Goal: Task Accomplishment & Management: Use online tool/utility

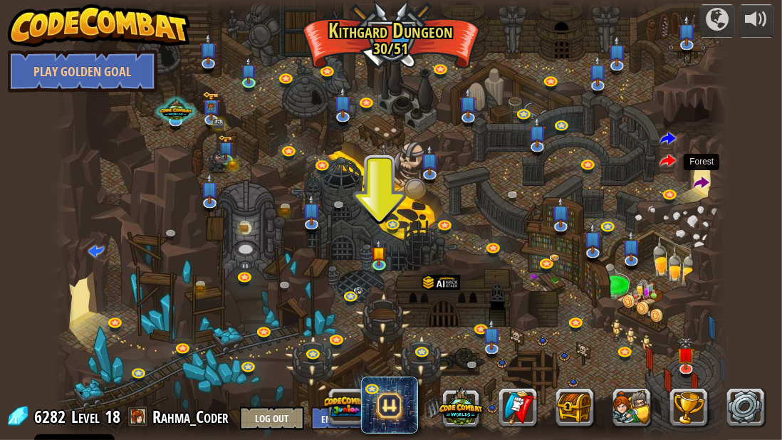
click at [699, 184] on span at bounding box center [702, 184] width 16 height 16
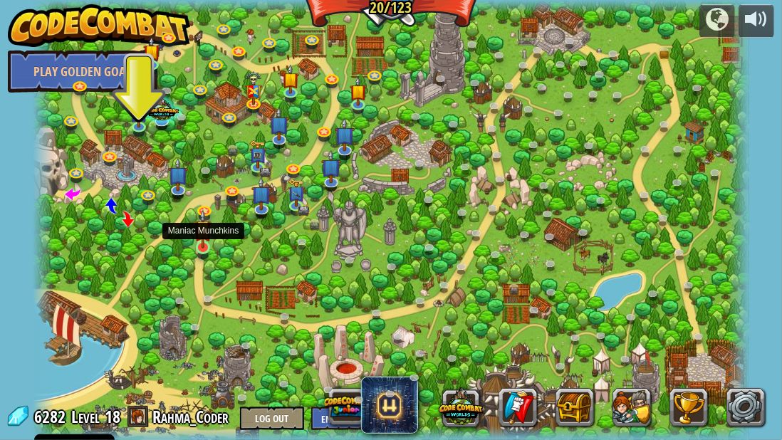
click at [205, 243] on img at bounding box center [202, 228] width 17 height 39
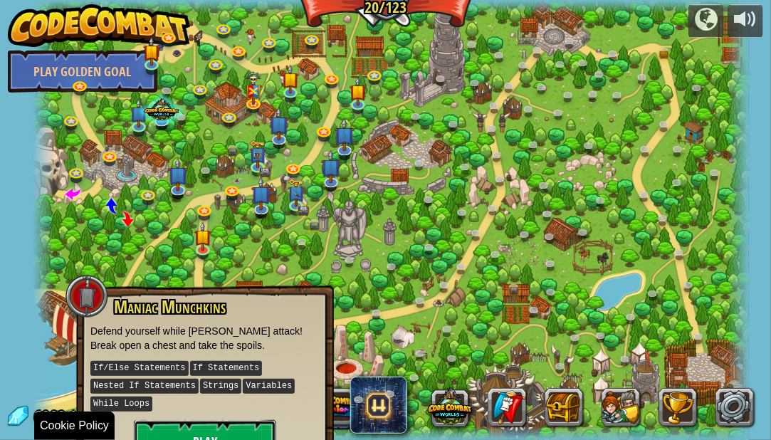
click at [177, 433] on button "Play" at bounding box center [205, 441] width 142 height 43
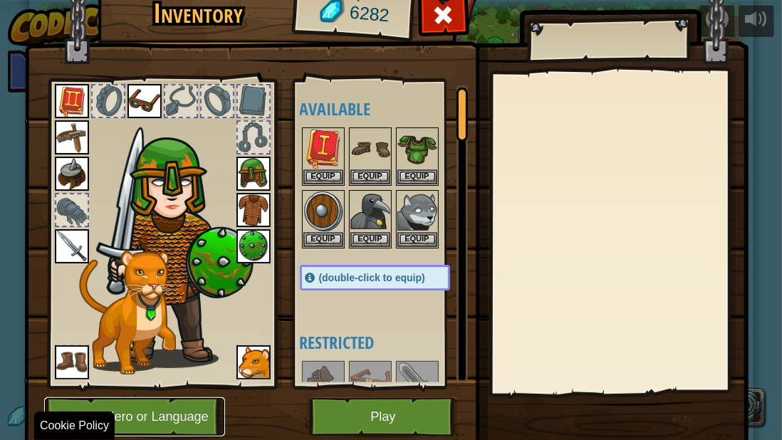
click at [138, 430] on button "Change Hero or Language" at bounding box center [134, 416] width 181 height 39
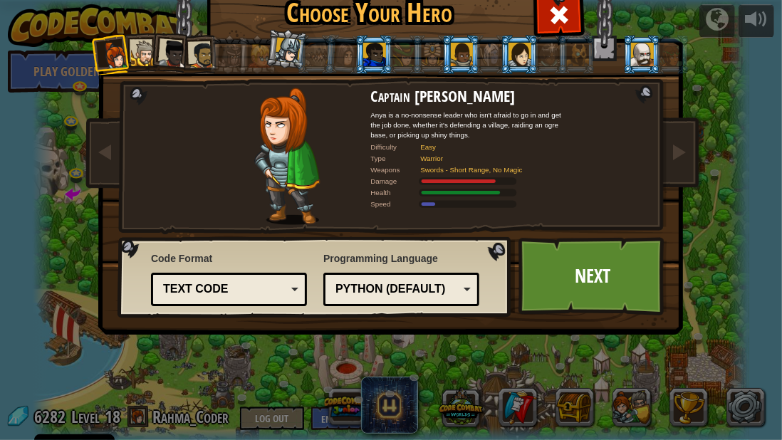
click at [276, 56] on div at bounding box center [289, 51] width 26 height 26
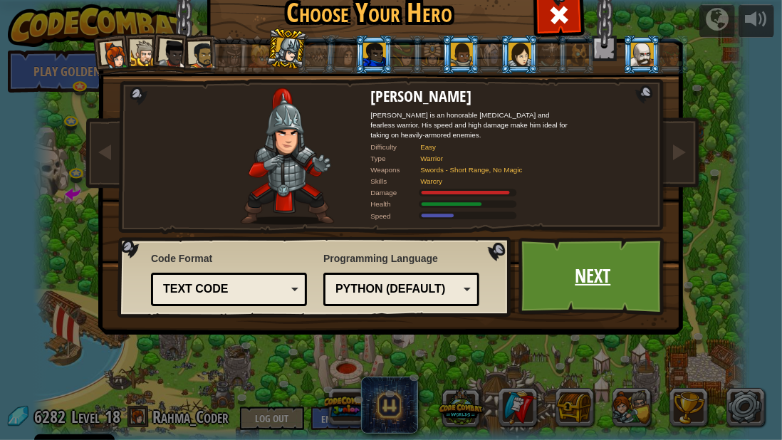
click at [596, 306] on link "Next" at bounding box center [593, 276] width 149 height 78
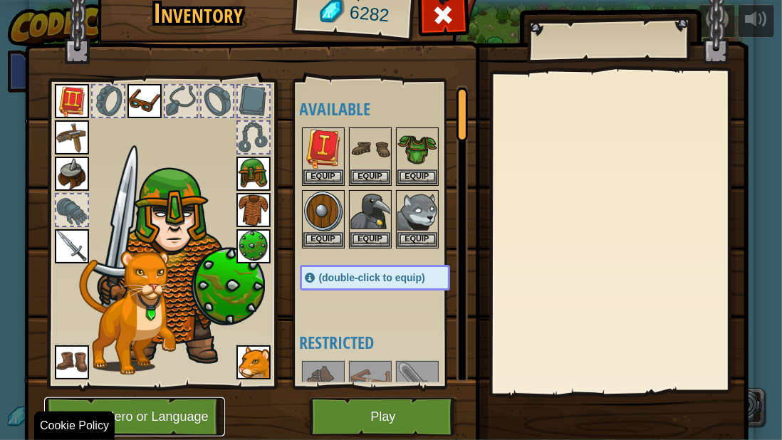
click at [123, 426] on button "Change Hero or Language" at bounding box center [134, 416] width 181 height 39
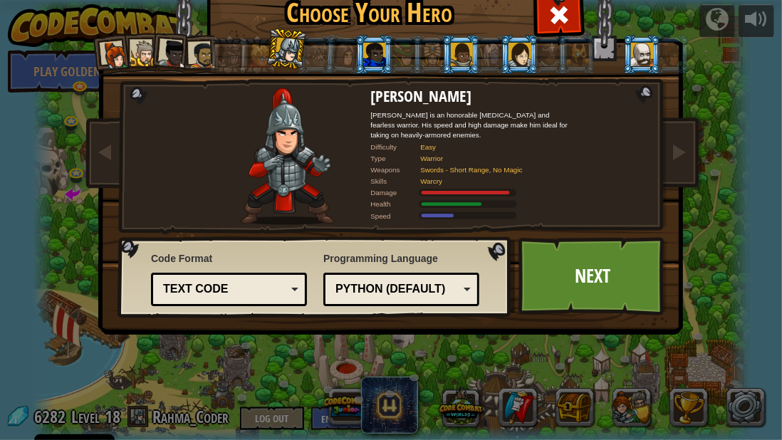
click at [137, 61] on div at bounding box center [144, 54] width 26 height 26
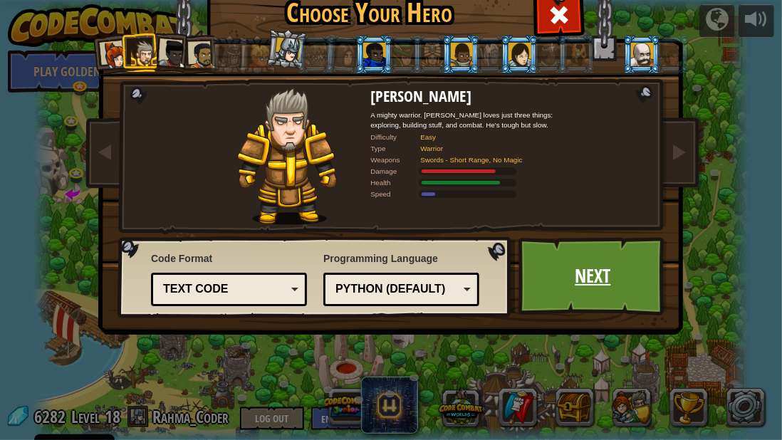
click at [544, 272] on link "Next" at bounding box center [593, 276] width 149 height 78
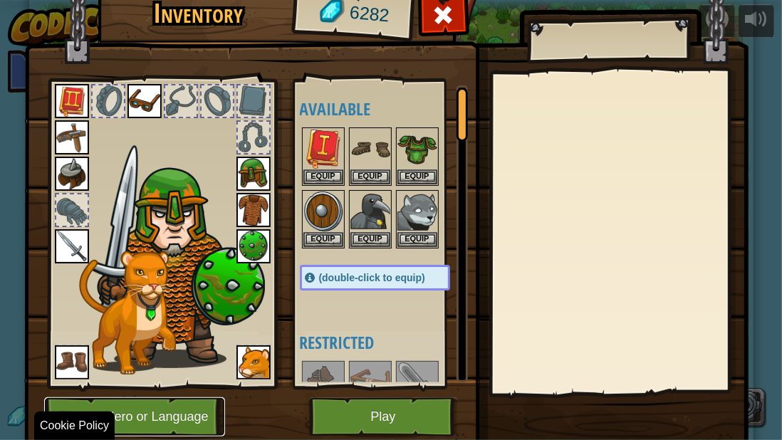
click at [122, 427] on button "Change Hero or Language" at bounding box center [134, 416] width 181 height 39
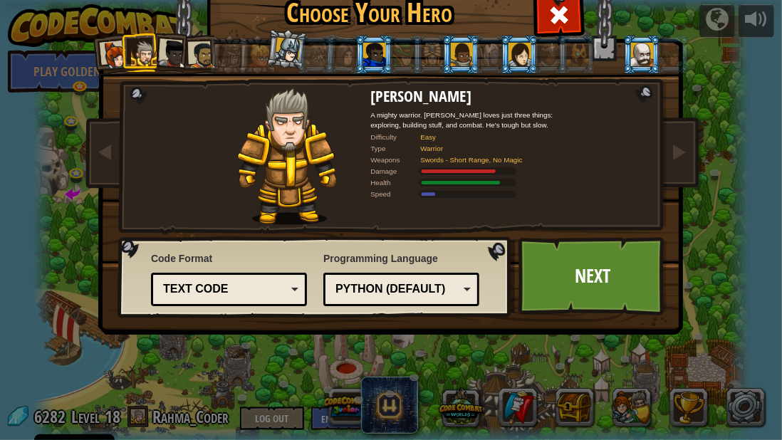
click at [165, 53] on div at bounding box center [173, 54] width 28 height 28
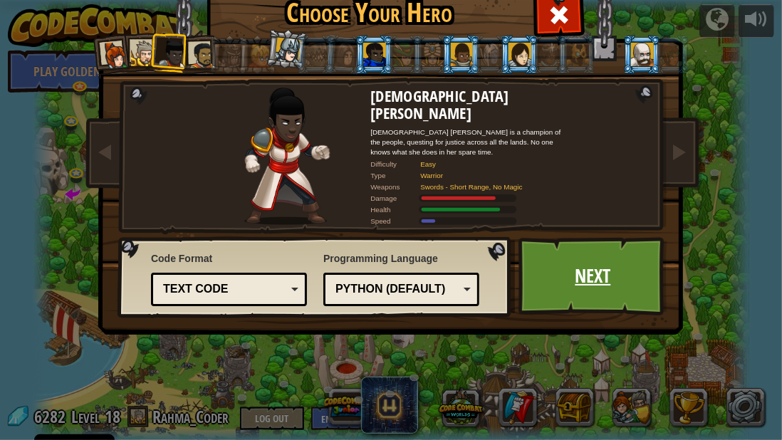
click at [586, 252] on link "Next" at bounding box center [593, 276] width 149 height 78
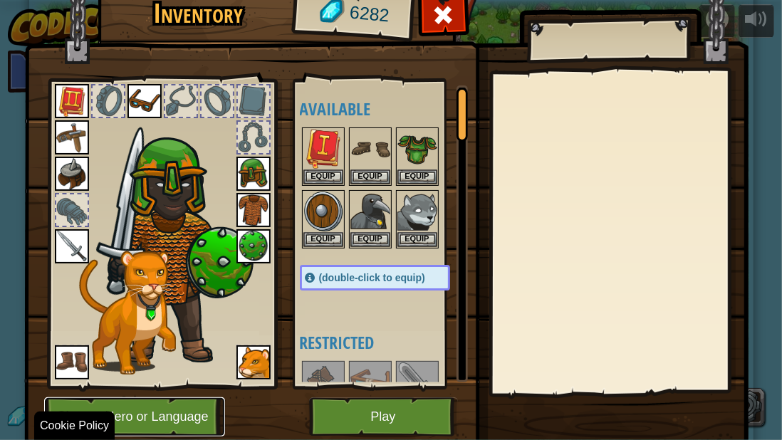
click at [162, 420] on button "Change Hero or Language" at bounding box center [134, 416] width 181 height 39
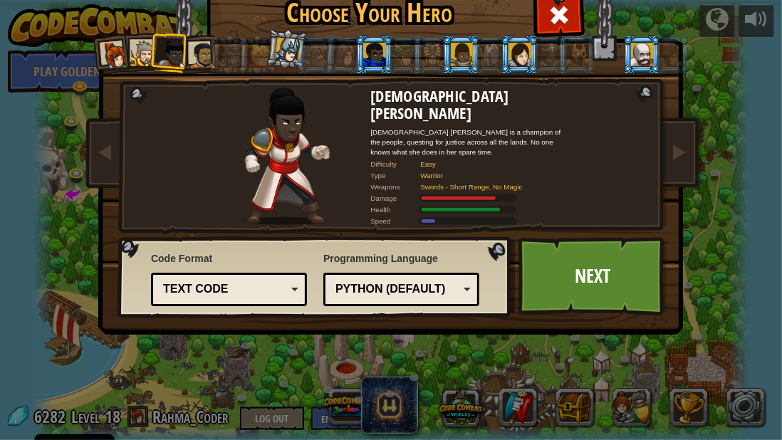
click at [113, 61] on div at bounding box center [115, 55] width 28 height 28
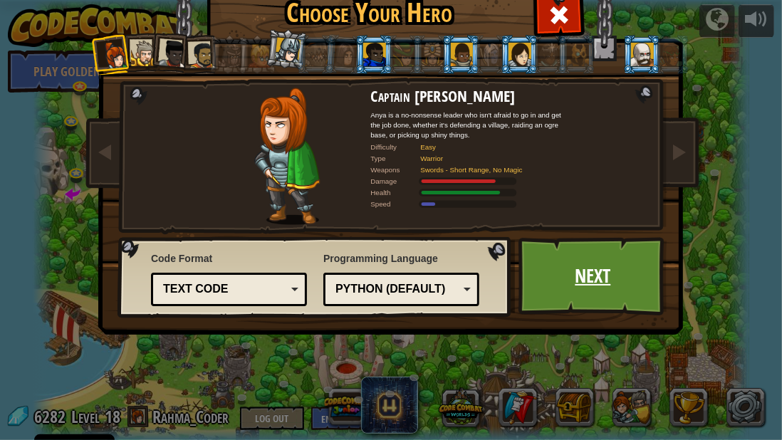
click at [593, 260] on link "Next" at bounding box center [593, 276] width 149 height 78
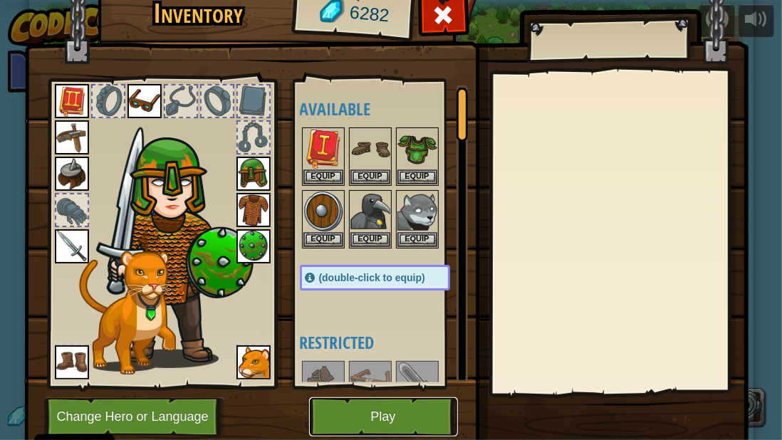
click at [370, 420] on button "Play" at bounding box center [383, 416] width 149 height 39
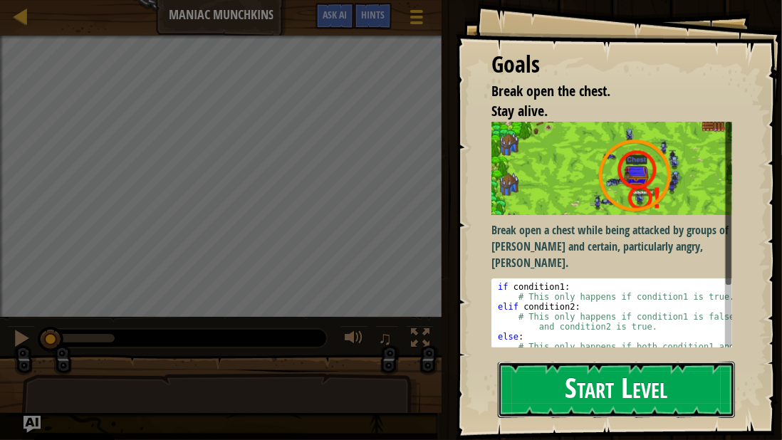
click at [528, 373] on button "Start Level" at bounding box center [616, 390] width 237 height 56
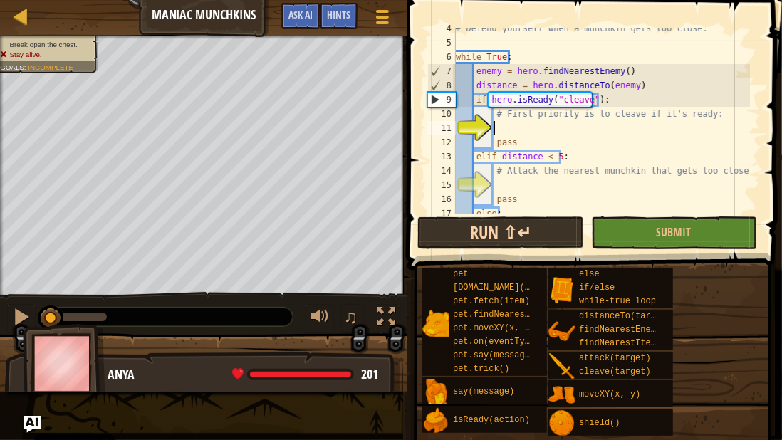
scroll to position [50, 0]
click at [539, 244] on button "Run ⇧↵" at bounding box center [500, 233] width 166 height 33
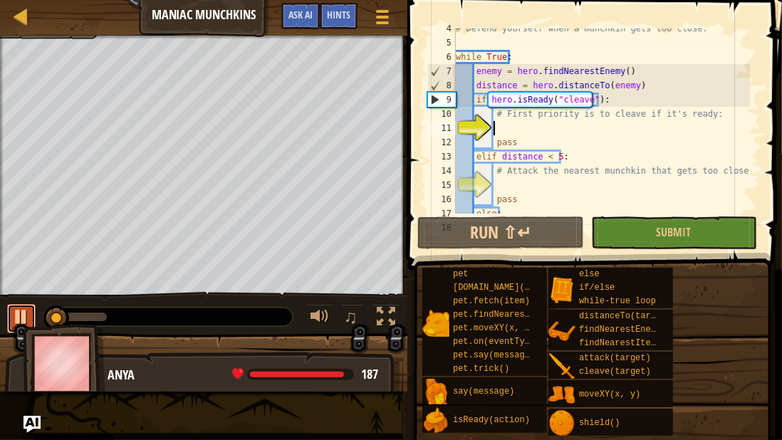
click at [15, 312] on div at bounding box center [21, 317] width 19 height 19
click at [507, 183] on div "# Defend yourself when a munchkin gets too close. while True : enemy = hero . f…" at bounding box center [601, 128] width 297 height 214
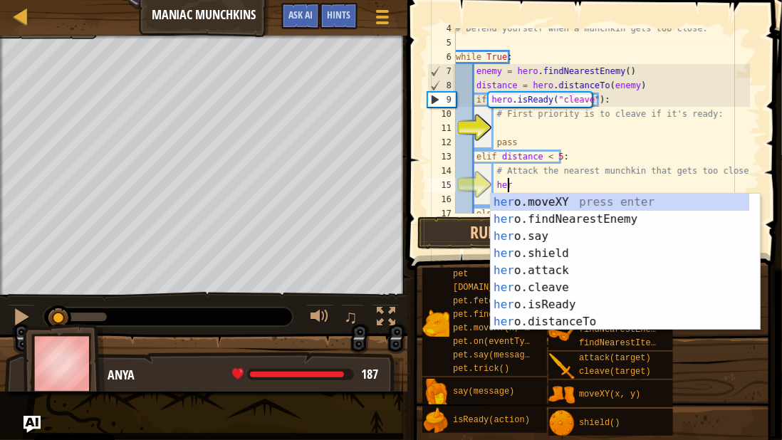
scroll to position [6, 4]
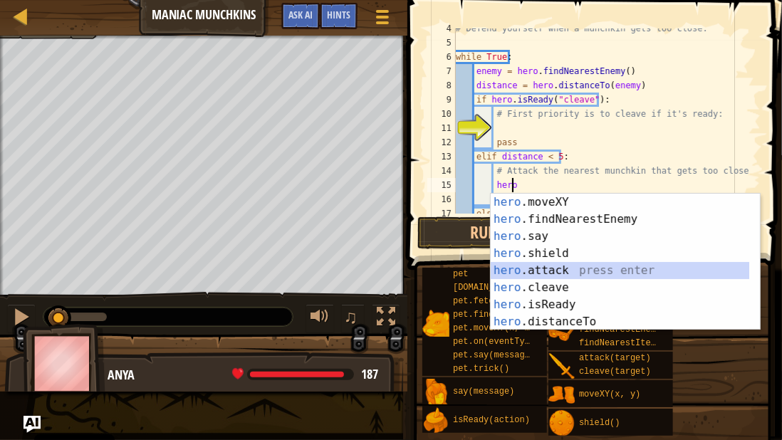
click at [501, 268] on div "hero .moveXY press enter hero .findNearestEnemy press enter hero .say press ent…" at bounding box center [620, 279] width 259 height 171
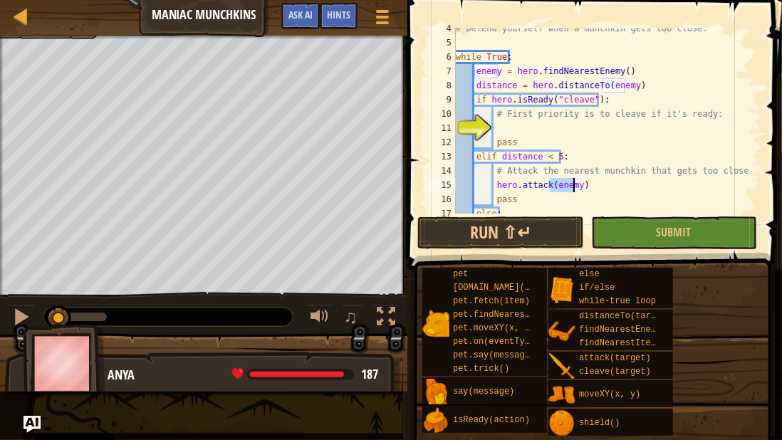
type textarea "hero.attack(enemy)"
click at [568, 183] on div "# Defend yourself when a munchkin gets too close. while True : enemy = hero . f…" at bounding box center [601, 120] width 297 height 185
click at [553, 229] on button "Run ⇧↵" at bounding box center [500, 233] width 166 height 33
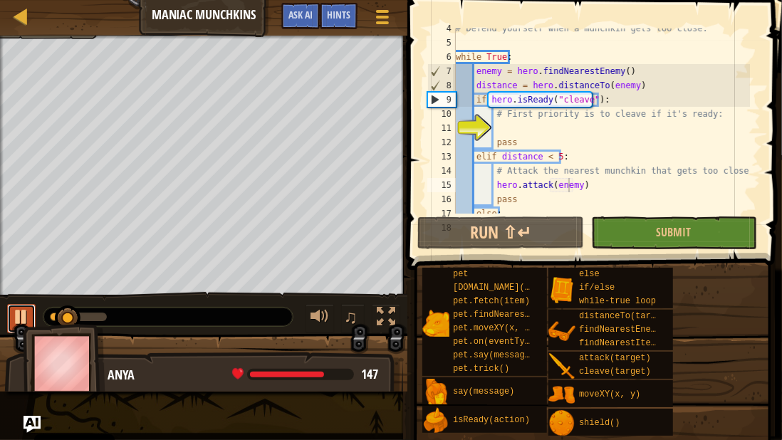
click at [19, 319] on div at bounding box center [21, 317] width 19 height 19
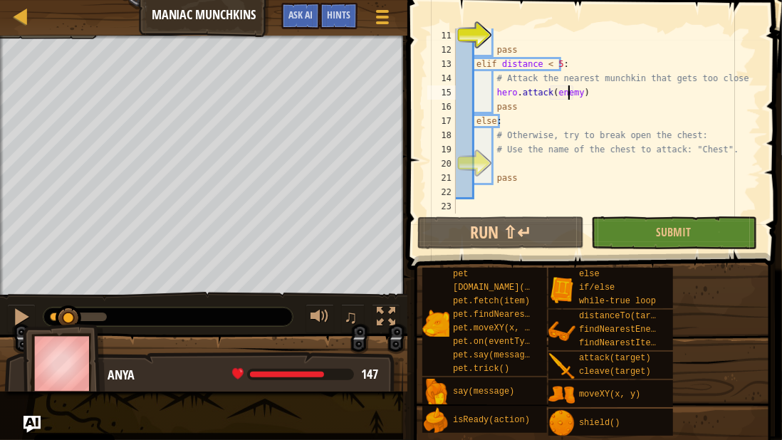
scroll to position [142, 0]
click at [505, 160] on div "pass elif distance < 5 : # Attack the nearest munchkin that gets too close: her…" at bounding box center [601, 135] width 297 height 214
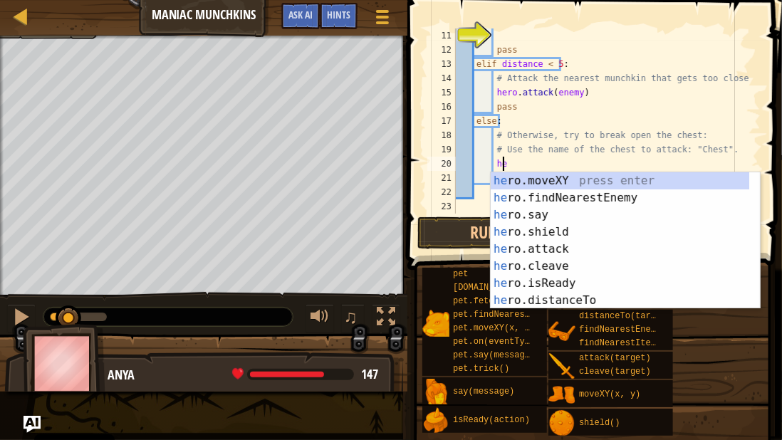
scroll to position [6, 3]
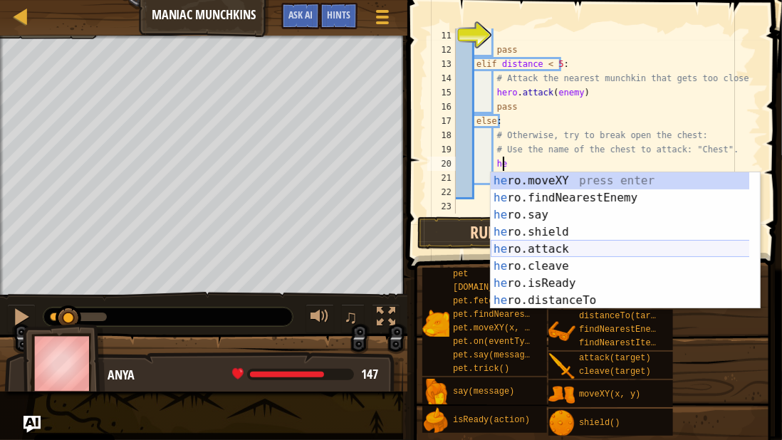
click at [528, 246] on div "he ro.moveXY press enter he ro.findNearestEnemy press enter he ro.say press ent…" at bounding box center [620, 257] width 259 height 171
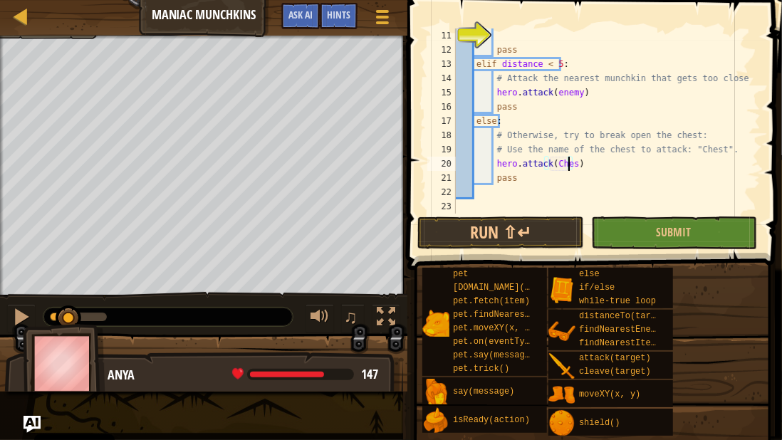
scroll to position [6, 9]
click at [464, 246] on button "Run ⇧↵" at bounding box center [500, 233] width 166 height 33
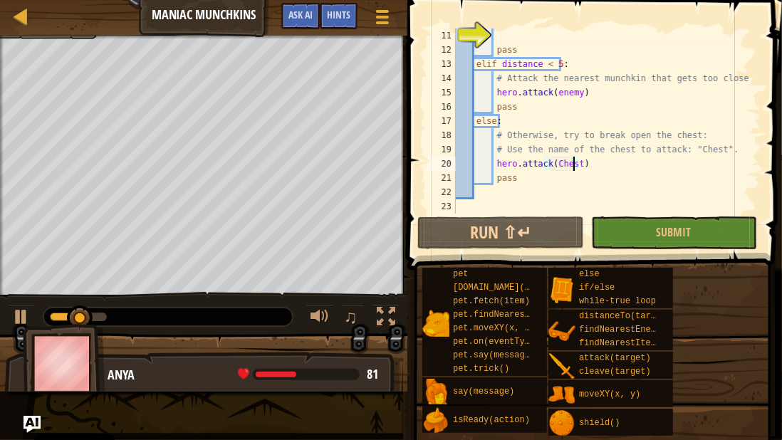
click at [1, 308] on div "♫" at bounding box center [203, 313] width 407 height 43
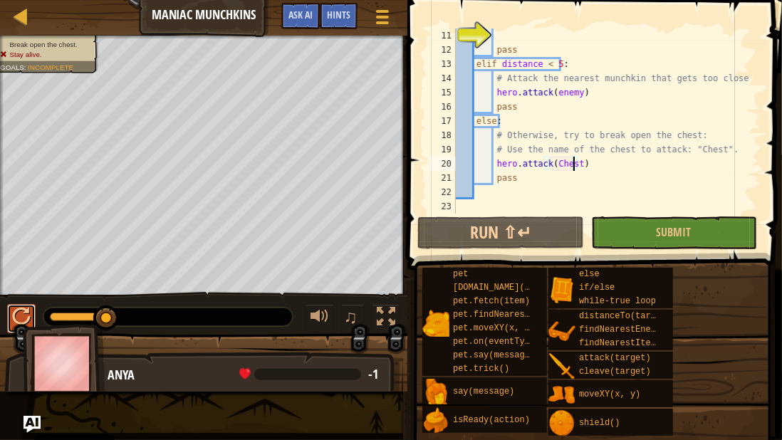
click at [16, 317] on div at bounding box center [21, 317] width 19 height 19
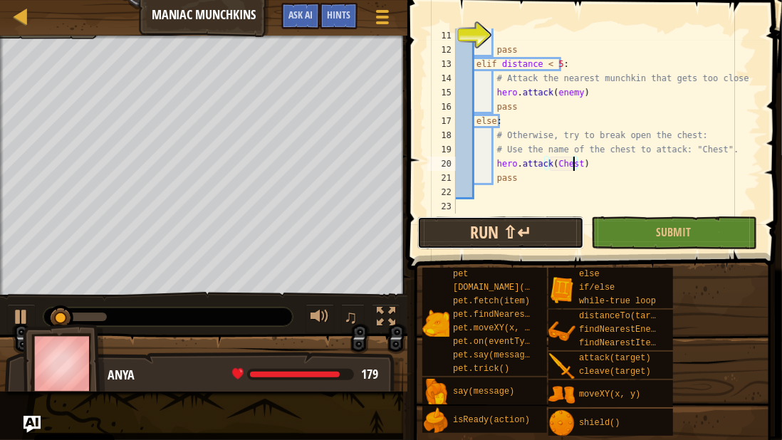
click at [515, 234] on button "Run ⇧↵" at bounding box center [500, 233] width 166 height 33
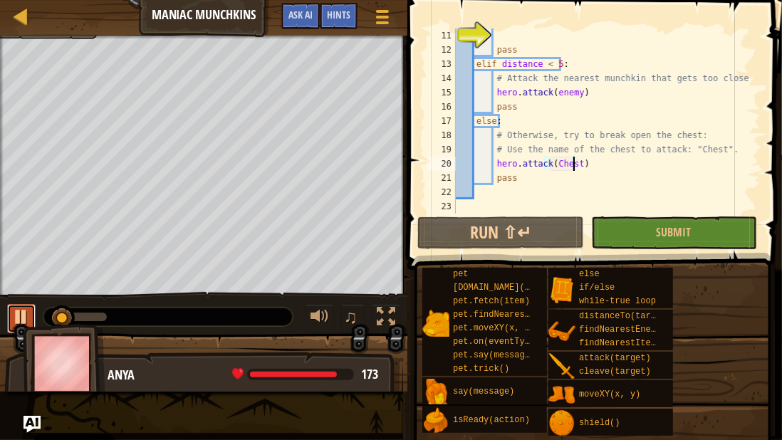
click at [31, 316] on button at bounding box center [21, 318] width 28 height 29
drag, startPoint x: 56, startPoint y: 313, endPoint x: 32, endPoint y: 316, distance: 24.3
click at [32, 316] on div "♫" at bounding box center [203, 313] width 407 height 43
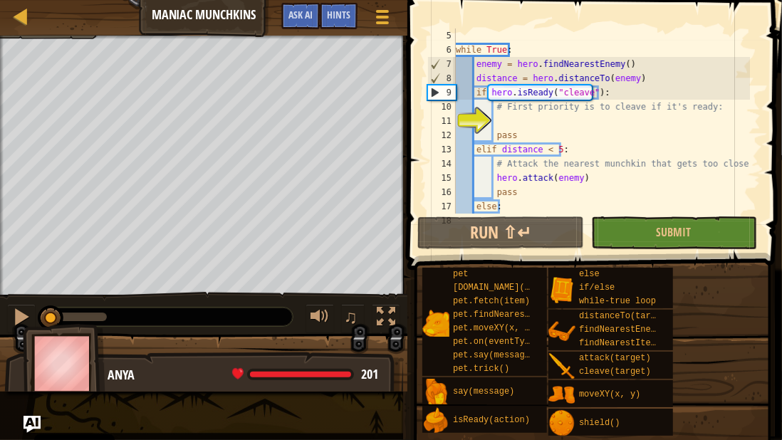
scroll to position [57, 0]
click at [496, 63] on div "while True : enemy = hero . findNearestEnemy ( ) distance = hero . distanceTo (…" at bounding box center [601, 135] width 297 height 214
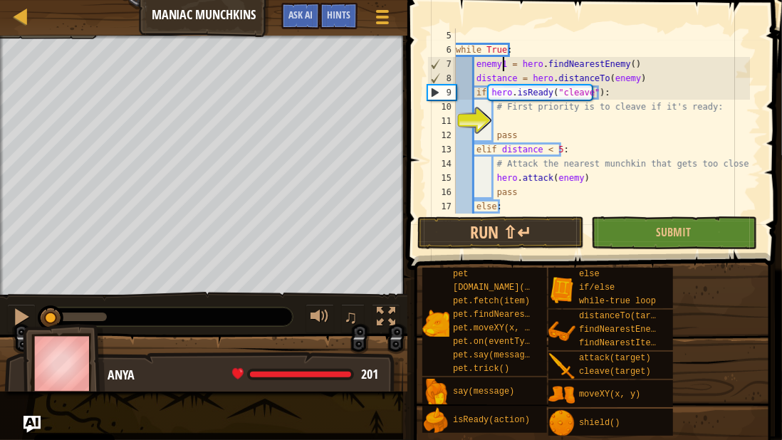
scroll to position [6, 4]
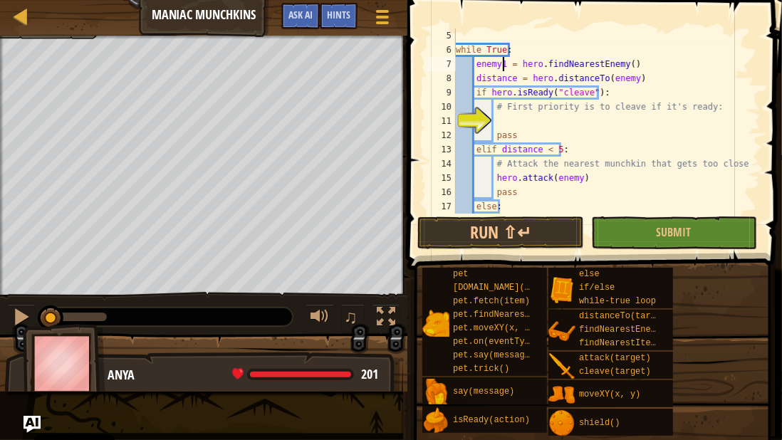
click at [625, 78] on div "while True : enemy1 = hero . findNearestEnemy ( ) distance = hero . distanceTo …" at bounding box center [601, 135] width 297 height 214
click at [573, 180] on div "while True : enemy1 = hero . findNearestEnemy ( ) distance = hero . distanceTo …" at bounding box center [601, 135] width 297 height 214
click at [454, 235] on button "Run ⇧↵" at bounding box center [500, 233] width 166 height 33
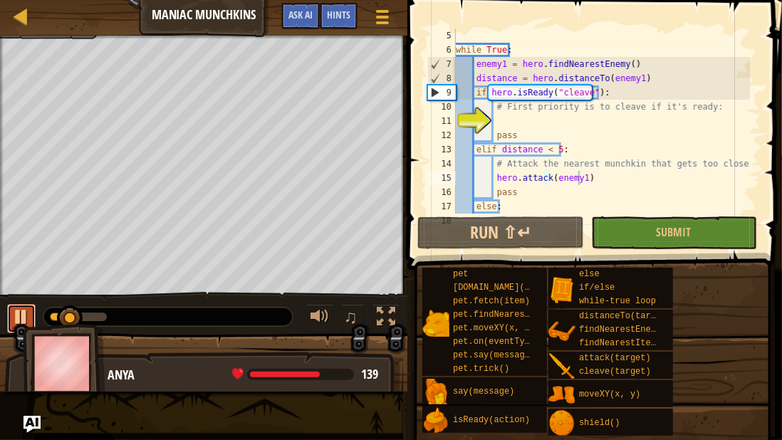
click at [14, 313] on div at bounding box center [21, 317] width 19 height 19
drag, startPoint x: 594, startPoint y: 91, endPoint x: 547, endPoint y: 95, distance: 47.2
click at [547, 95] on div "while True : enemy1 = hero . findNearestEnemy ( ) distance = hero . distanceTo …" at bounding box center [601, 135] width 297 height 214
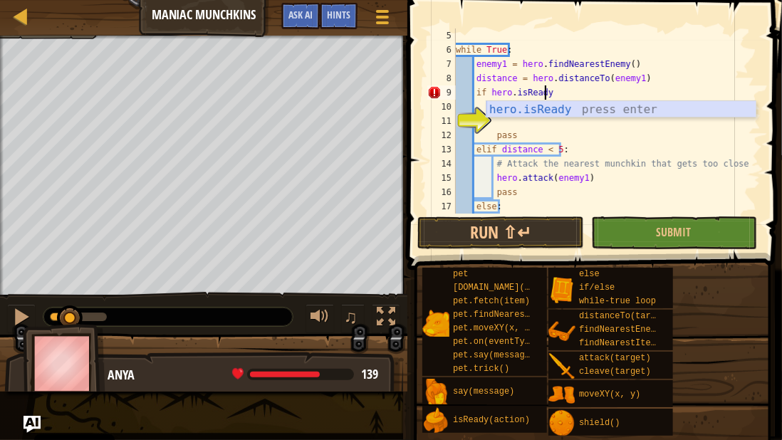
click at [567, 110] on div "hero.isReady press enter" at bounding box center [622, 126] width 270 height 51
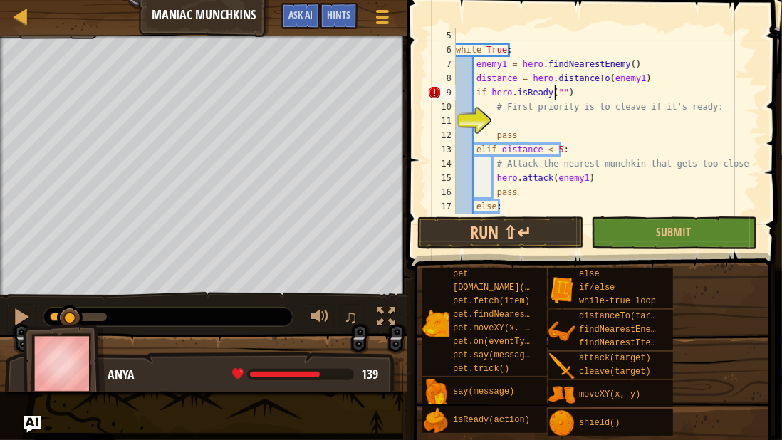
click at [558, 93] on div "while True : enemy1 = hero . findNearestEnemy ( ) distance = hero . distanceTo …" at bounding box center [601, 135] width 297 height 214
click at [554, 91] on div "while True : enemy1 = hero . findNearestEnemy ( ) distance = hero . distanceTo …" at bounding box center [601, 135] width 297 height 214
type textarea "if hero.isReady():"
click at [503, 125] on div "while True : enemy1 = hero . findNearestEnemy ( ) distance = hero . distanceTo …" at bounding box center [601, 135] width 297 height 214
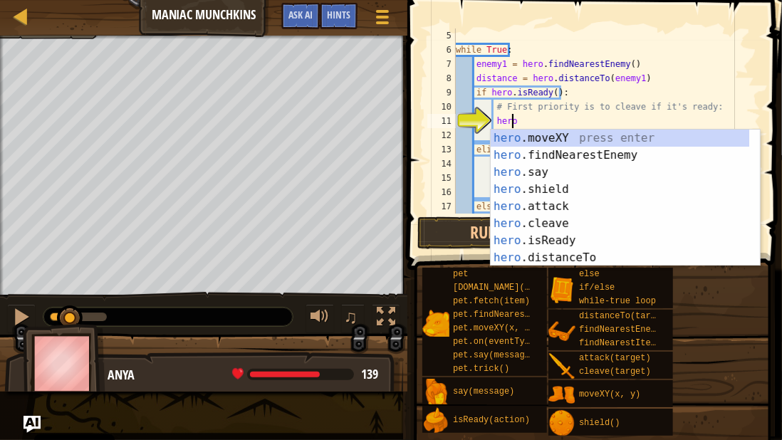
scroll to position [6, 4]
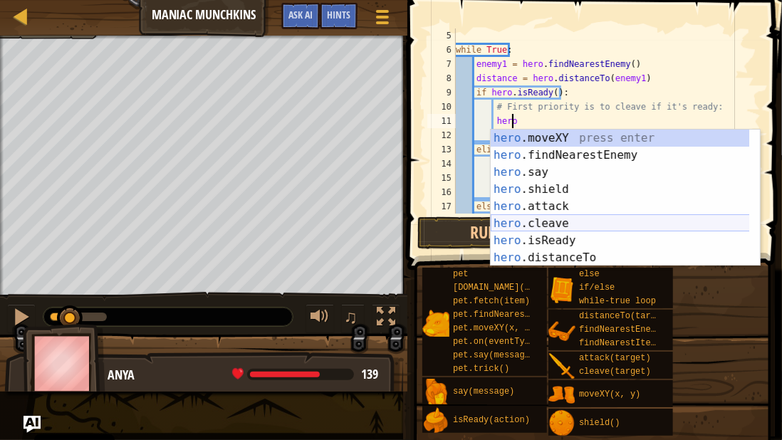
click at [571, 223] on div "hero .moveXY press enter hero .findNearestEnemy press enter hero .say press ent…" at bounding box center [620, 215] width 259 height 171
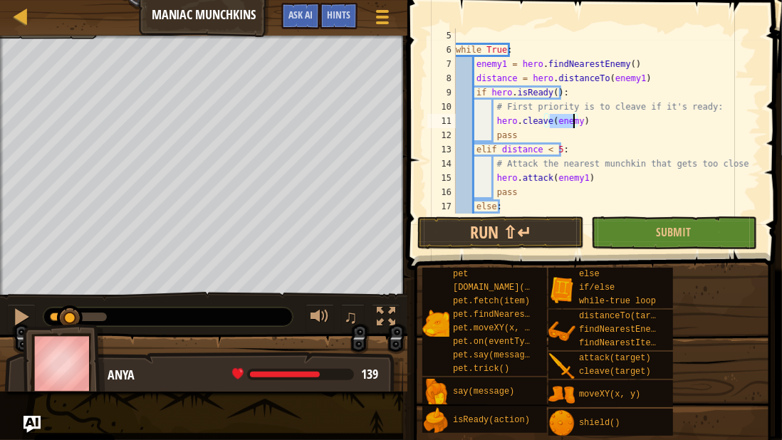
click at [573, 120] on div "while True : enemy1 = hero . findNearestEnemy ( ) distance = hero . distanceTo …" at bounding box center [601, 120] width 297 height 185
click at [555, 234] on button "Run ⇧↵" at bounding box center [500, 233] width 166 height 33
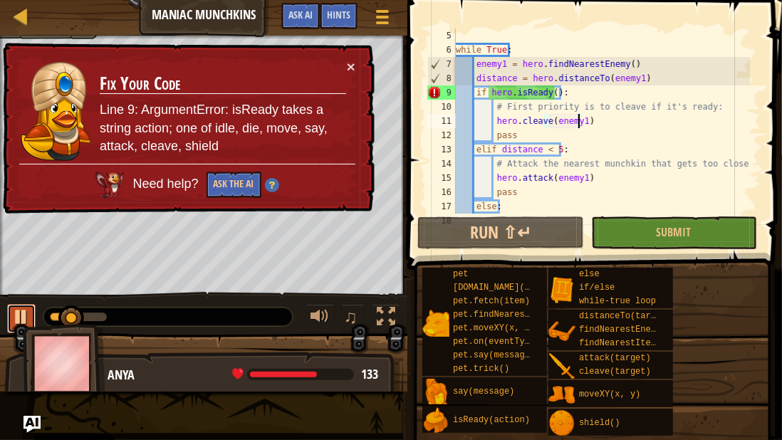
click at [20, 312] on div at bounding box center [21, 317] width 19 height 19
click at [553, 95] on div "while True : enemy1 = hero . findNearestEnemy ( ) distance = hero . distanceTo …" at bounding box center [601, 135] width 297 height 214
click at [548, 95] on div "while True : enemy1 = hero . findNearestEnemy ( ) distance = hero . distanceTo …" at bounding box center [601, 135] width 297 height 214
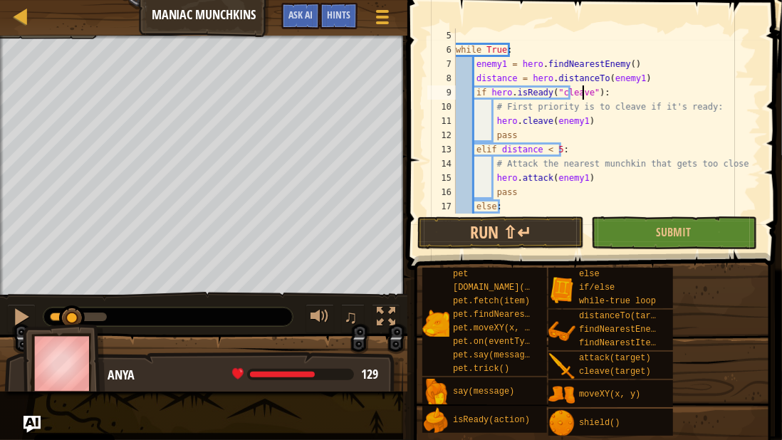
scroll to position [6, 10]
click at [525, 230] on button "Run ⇧↵" at bounding box center [500, 233] width 166 height 33
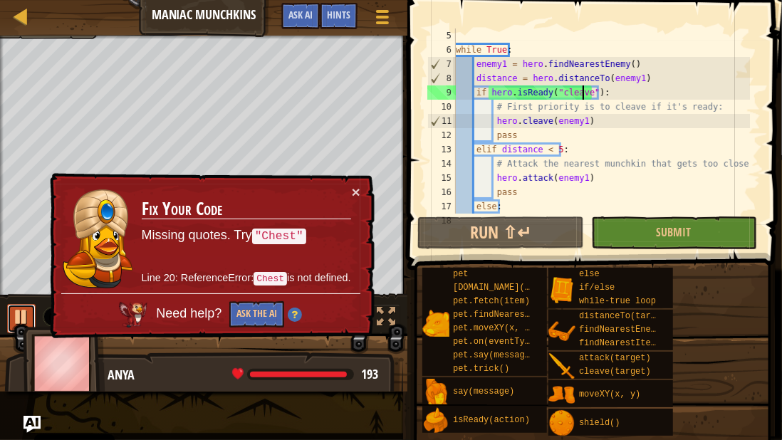
click at [12, 321] on div at bounding box center [21, 317] width 19 height 19
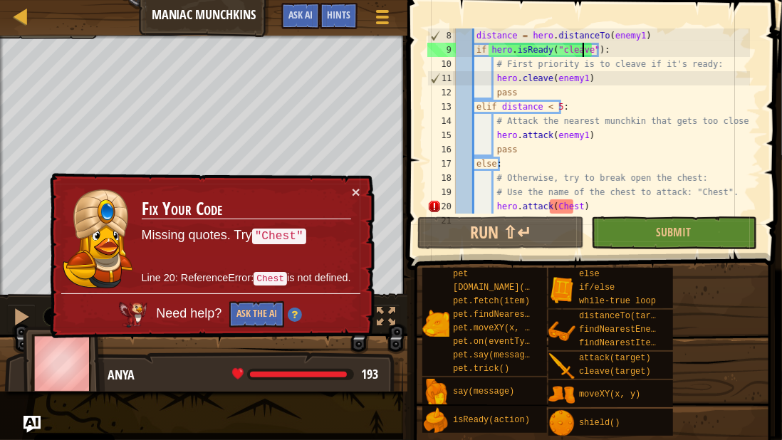
scroll to position [142, 0]
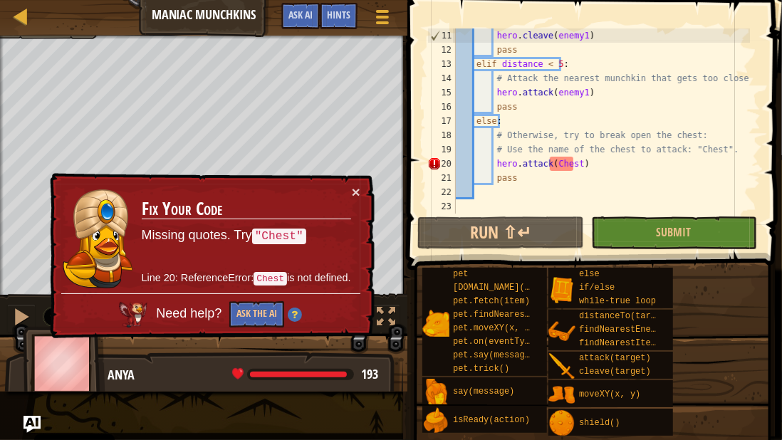
click at [553, 163] on div "hero . cleave ( enemy1 ) pass elif distance < 5 : # Attack the nearest munchkin…" at bounding box center [601, 135] width 297 height 214
click at [550, 164] on div "hero . cleave ( enemy1 ) pass elif distance < 5 : # Attack the nearest munchkin…" at bounding box center [601, 135] width 297 height 214
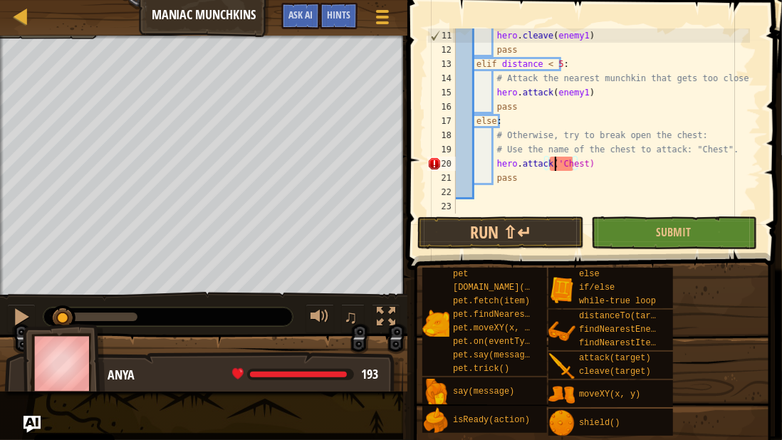
scroll to position [6, 8]
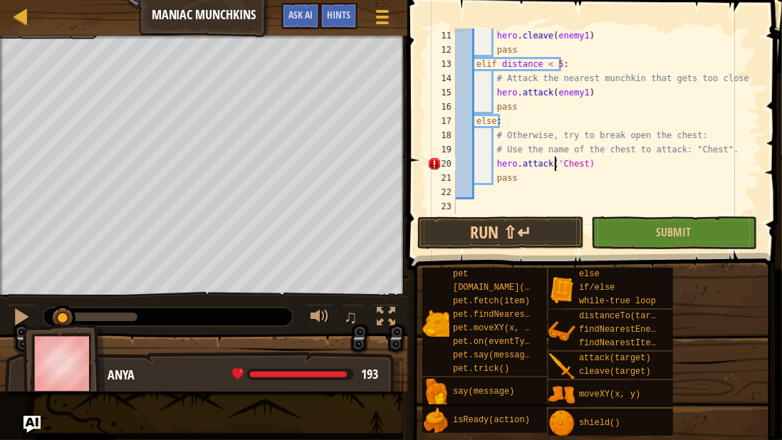
click at [577, 162] on div "hero . cleave ( enemy1 ) pass elif distance < 5 : # Attack the nearest munchkin…" at bounding box center [601, 135] width 297 height 214
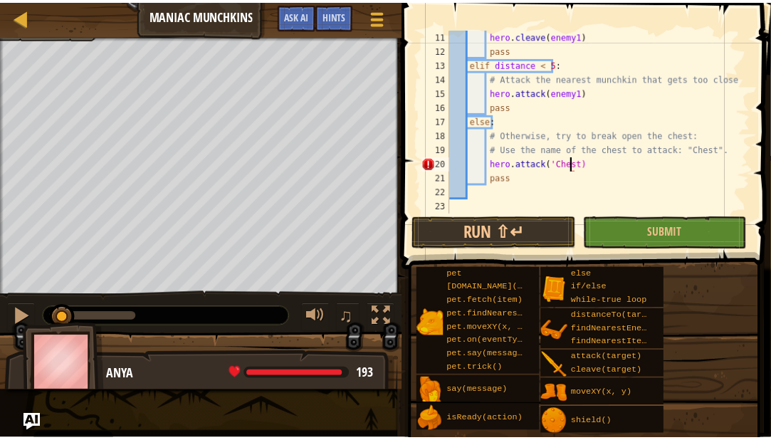
scroll to position [6, 10]
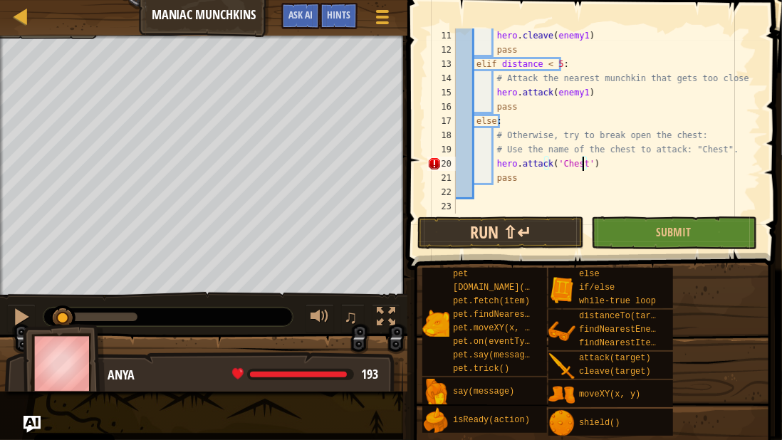
type textarea "hero.attack('Chest')"
click at [526, 229] on button "Run ⇧↵" at bounding box center [500, 233] width 166 height 33
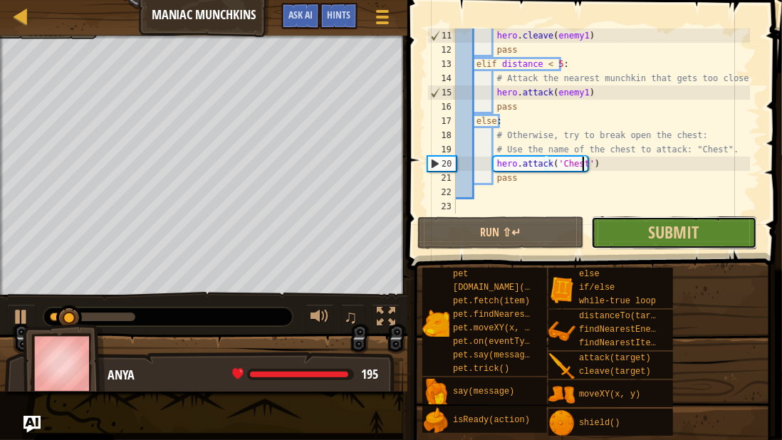
click at [617, 231] on button "Submit" at bounding box center [674, 233] width 166 height 33
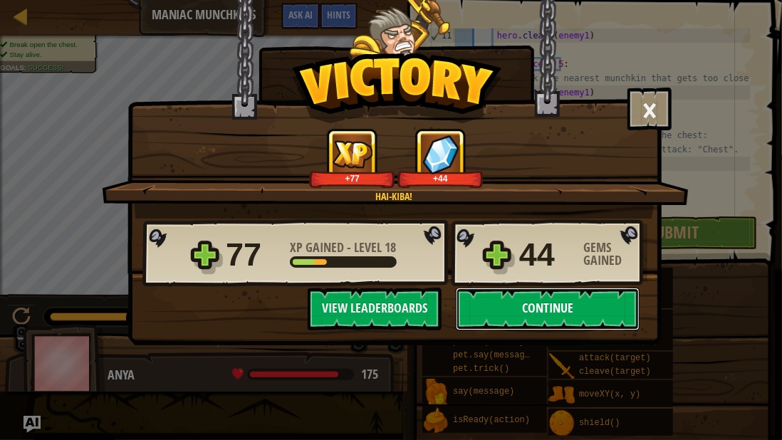
click at [560, 305] on button "Continue" at bounding box center [548, 309] width 184 height 43
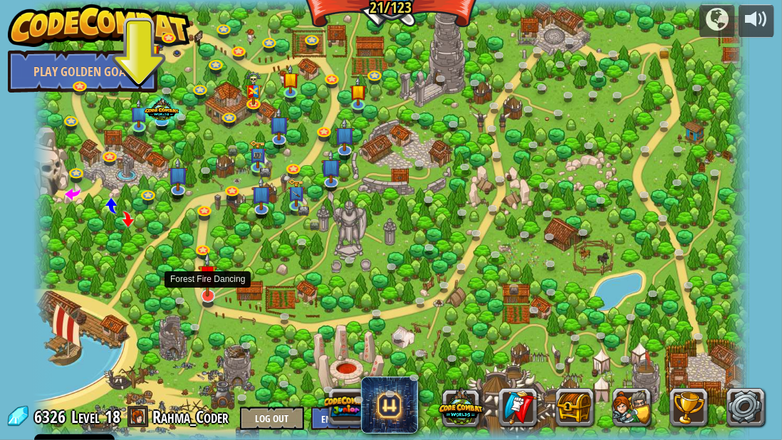
click at [212, 283] on img at bounding box center [207, 274] width 19 height 45
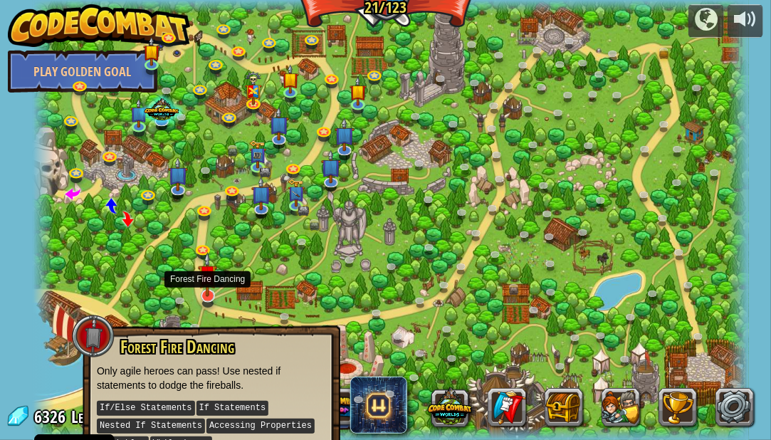
click at [209, 293] on img at bounding box center [207, 274] width 19 height 45
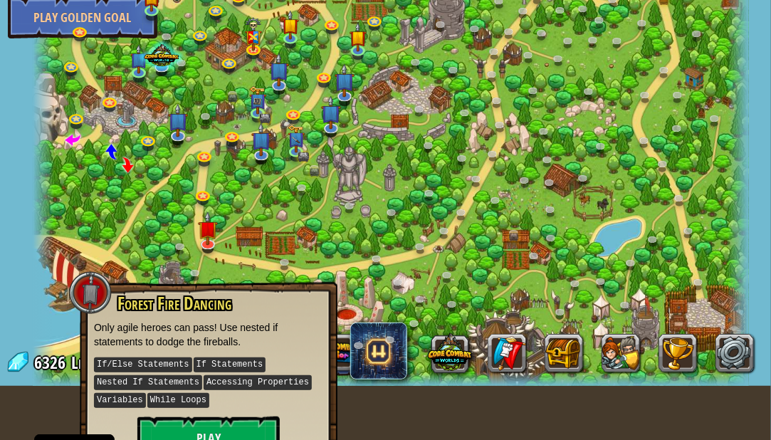
scroll to position [71, 0]
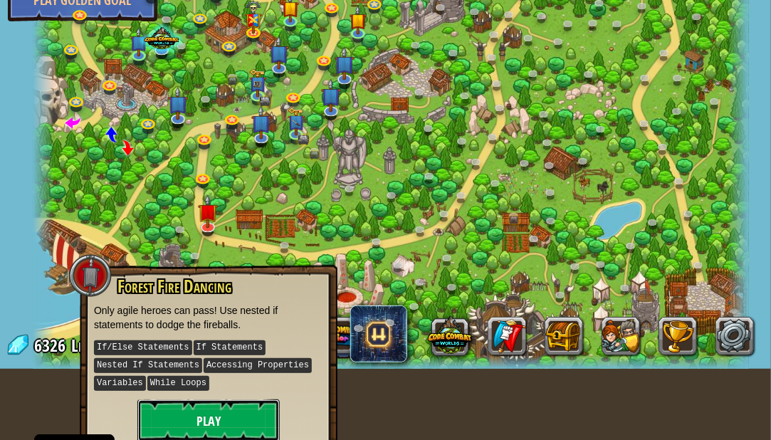
click at [210, 407] on button "Play" at bounding box center [208, 421] width 142 height 43
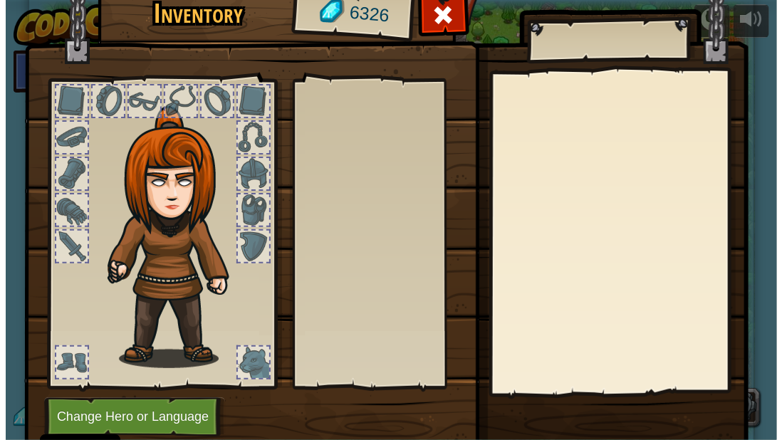
scroll to position [0, 0]
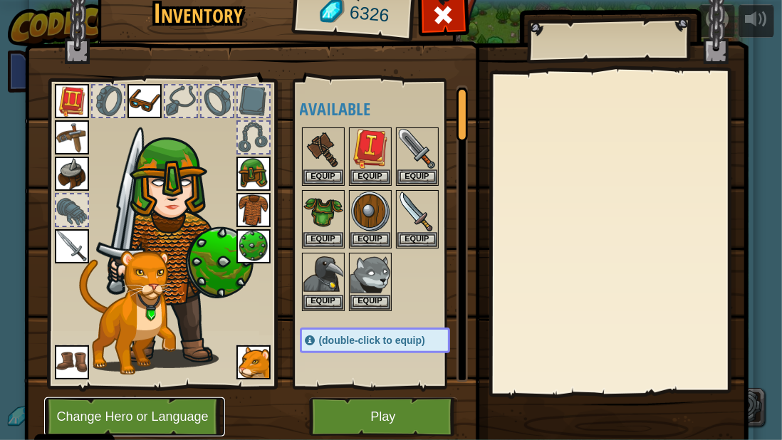
click at [140, 412] on button "Change Hero or Language" at bounding box center [134, 416] width 181 height 39
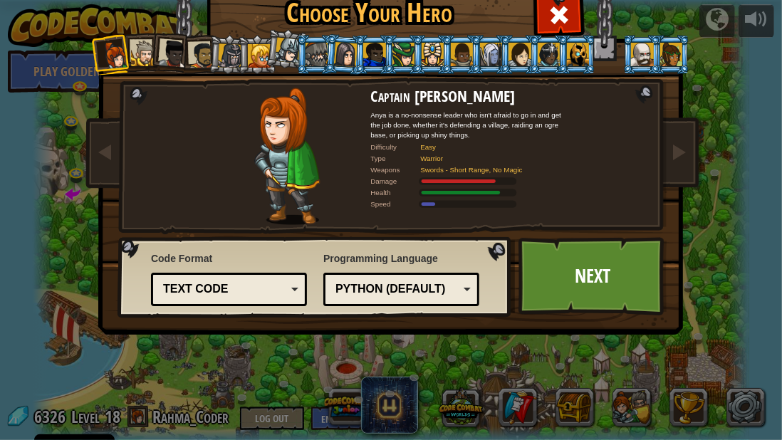
click at [256, 61] on div at bounding box center [259, 55] width 23 height 23
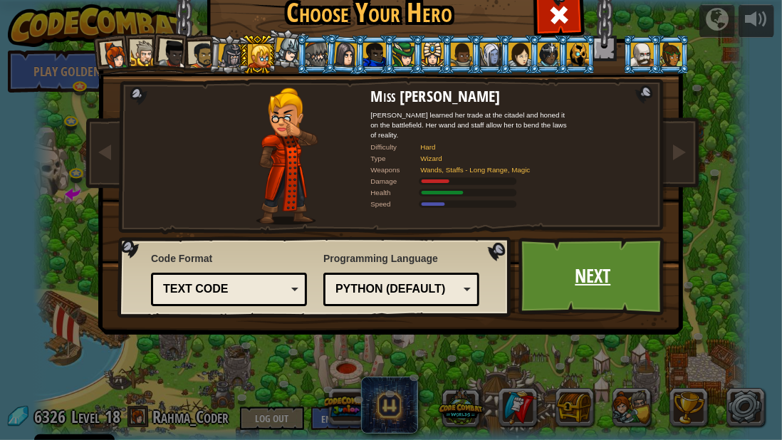
click at [556, 294] on link "Next" at bounding box center [593, 276] width 149 height 78
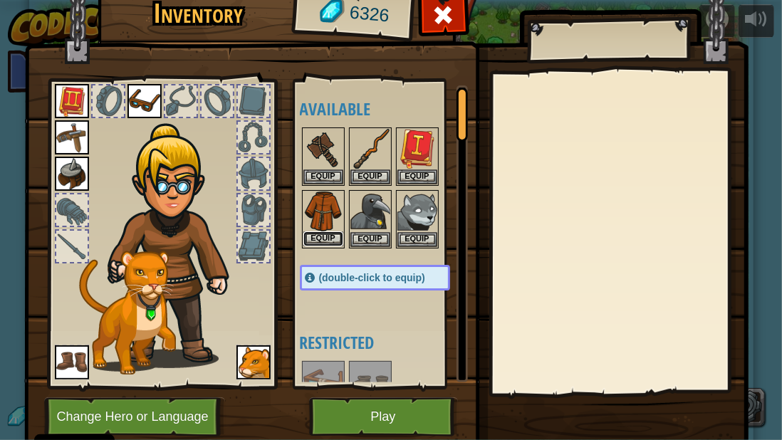
click at [307, 237] on button "Equip" at bounding box center [323, 239] width 40 height 15
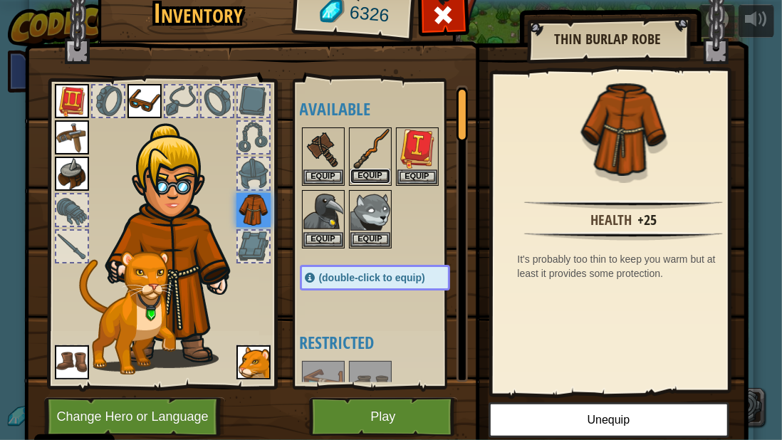
click at [373, 173] on button "Equip" at bounding box center [370, 176] width 40 height 15
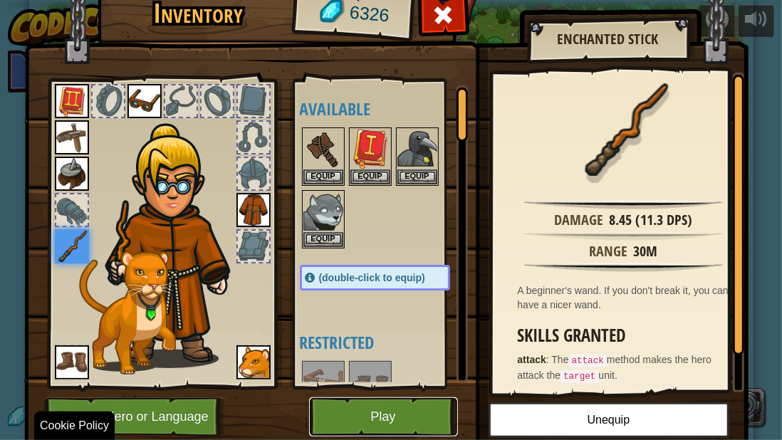
click at [343, 425] on button "Play" at bounding box center [383, 416] width 149 height 39
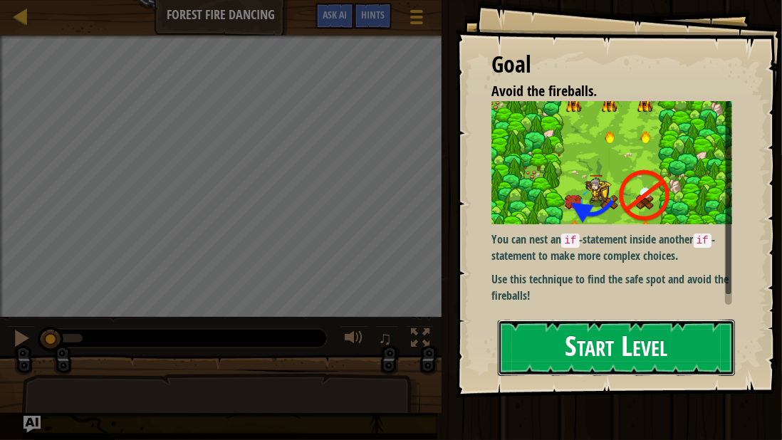
click at [548, 343] on button "Start Level" at bounding box center [616, 348] width 237 height 56
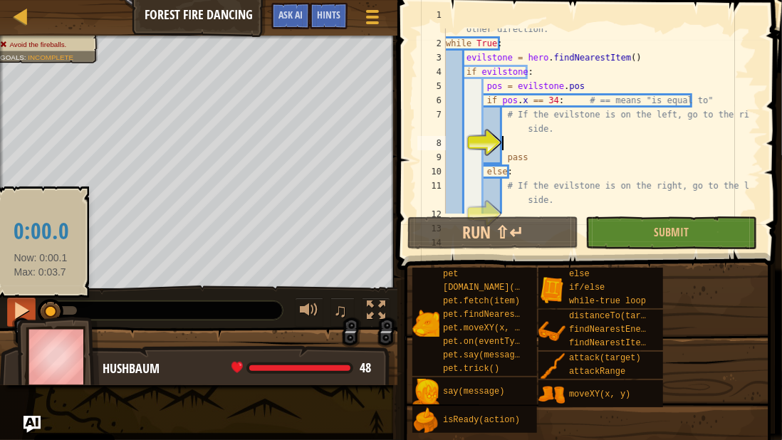
scroll to position [36, 0]
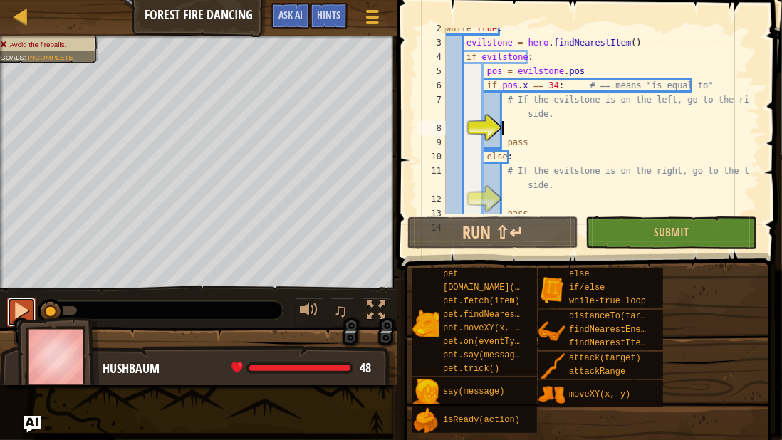
click at [16, 308] on div at bounding box center [21, 310] width 19 height 19
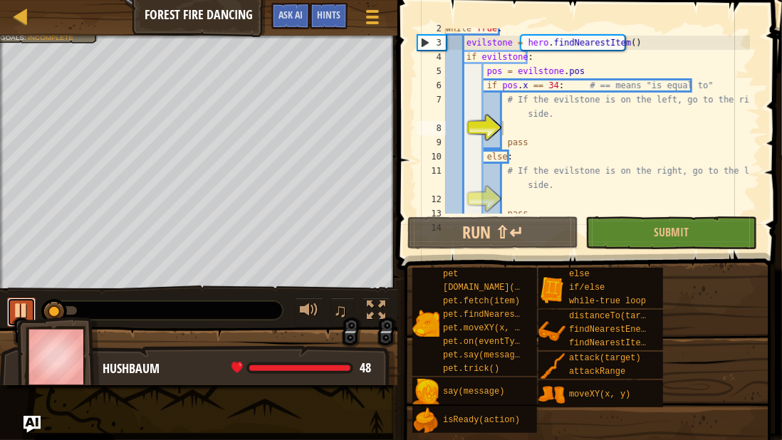
click at [24, 303] on div at bounding box center [21, 310] width 19 height 19
click at [33, 298] on button at bounding box center [21, 312] width 28 height 29
click at [24, 305] on div at bounding box center [21, 310] width 19 height 19
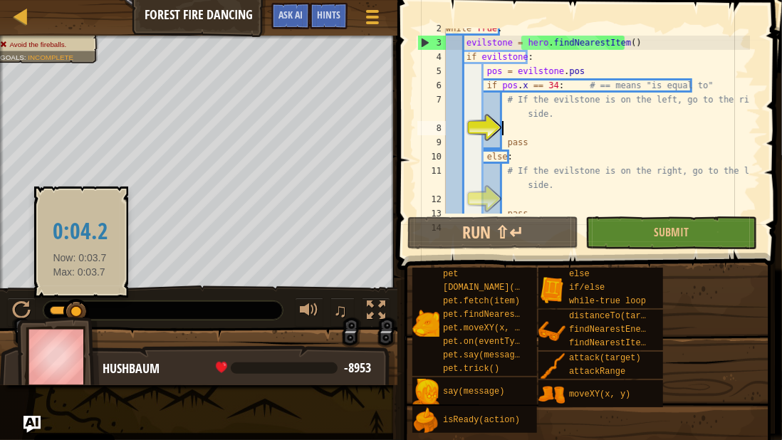
drag, startPoint x: 80, startPoint y: 306, endPoint x: 40, endPoint y: 313, distance: 40.7
click at [63, 313] on div at bounding box center [76, 312] width 26 height 26
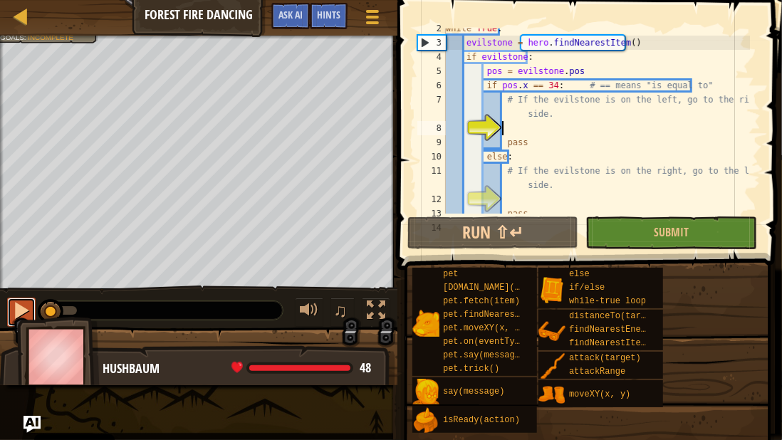
click at [23, 303] on div at bounding box center [21, 310] width 19 height 19
click at [26, 303] on div at bounding box center [21, 310] width 19 height 19
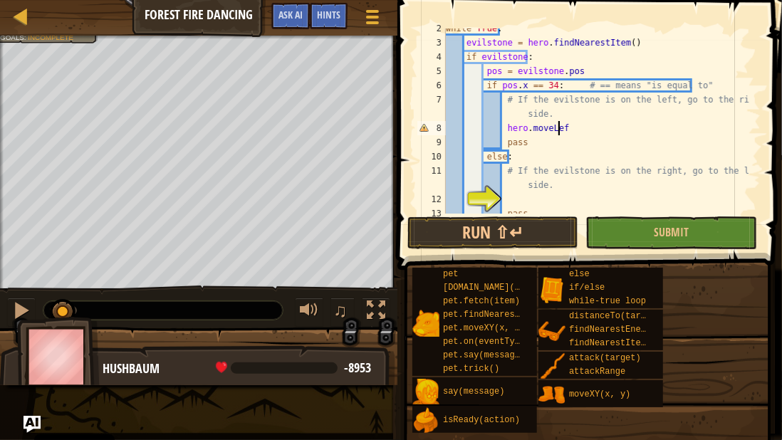
scroll to position [6, 9]
type textarea "hero.moveLeft()"
click at [505, 198] on div "while True : evilstone = hero . findNearestItem ( ) if evilstone : pos = evilst…" at bounding box center [596, 128] width 307 height 214
type textarea "hero.moveRight()"
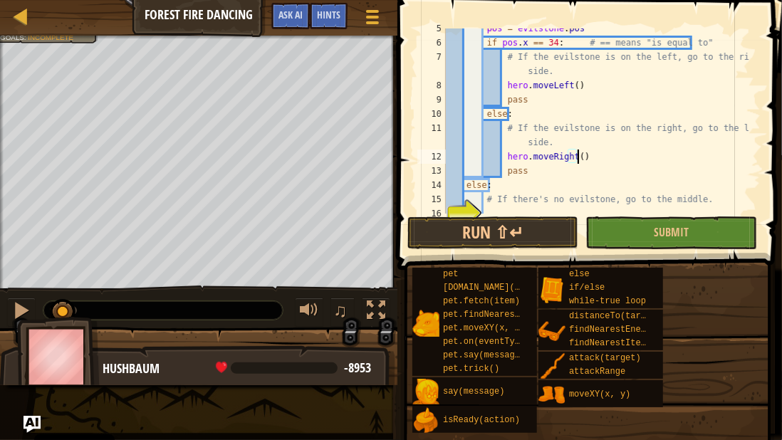
scroll to position [114, 0]
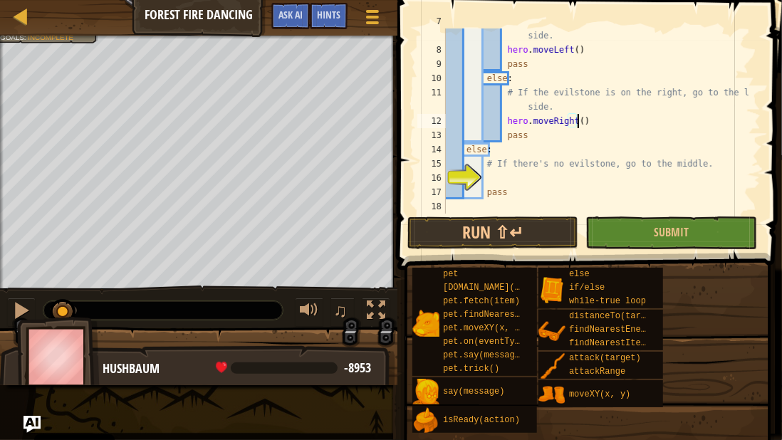
click at [485, 172] on div "# If the evilstone is on the left, go to the right side. hero . moveLeft ( ) pa…" at bounding box center [596, 128] width 307 height 228
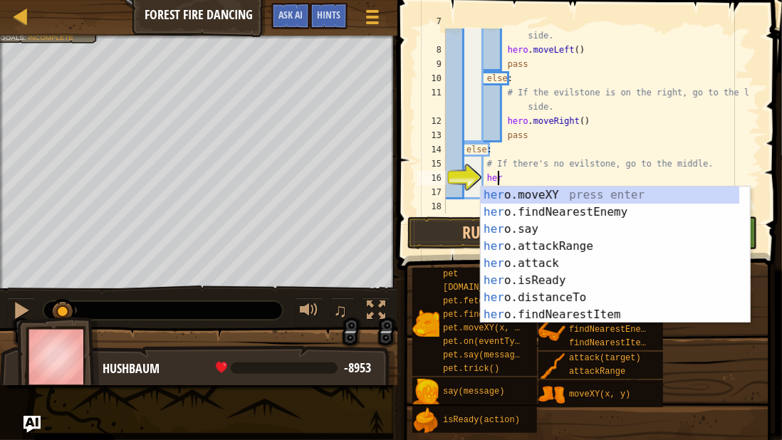
type textarea "hero"
